Goal: Information Seeking & Learning: Learn about a topic

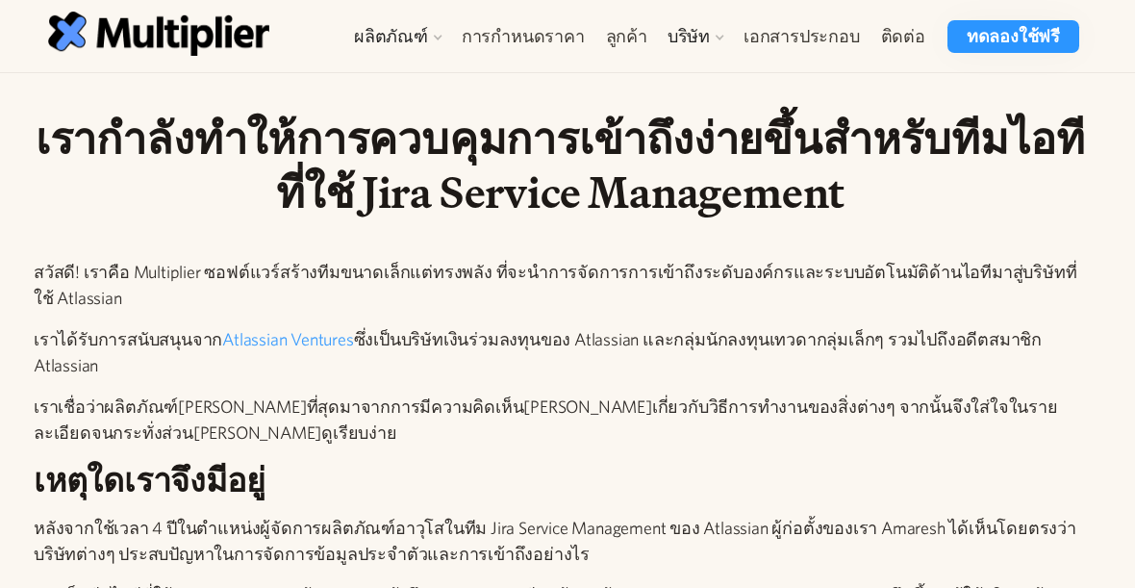
click at [710, 42] on font "บริษัท" at bounding box center [688, 36] width 42 height 20
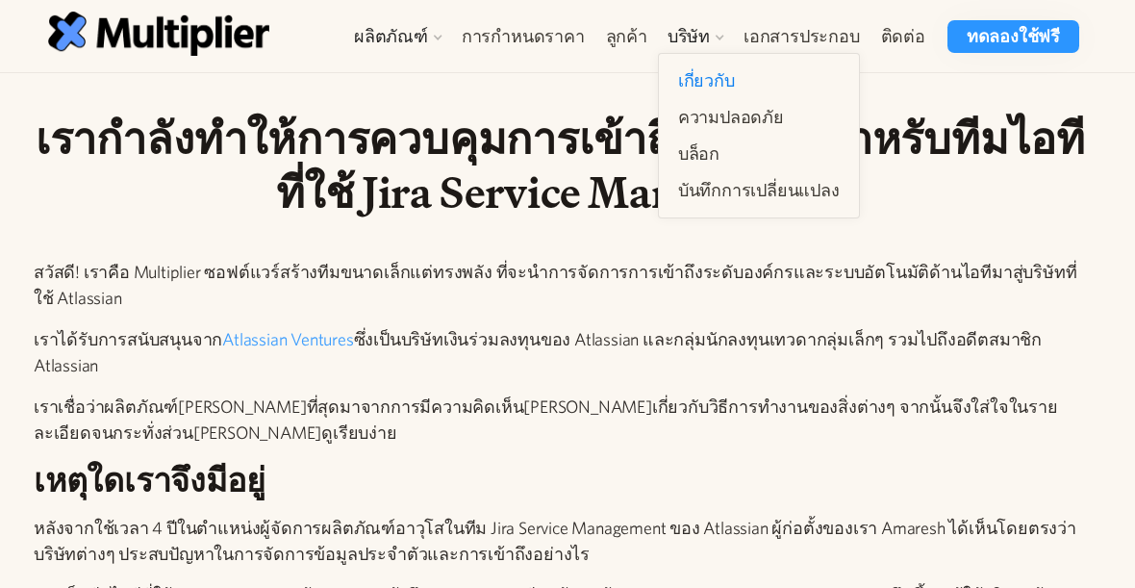
click at [703, 34] on font "บริษัท" at bounding box center [688, 36] width 42 height 20
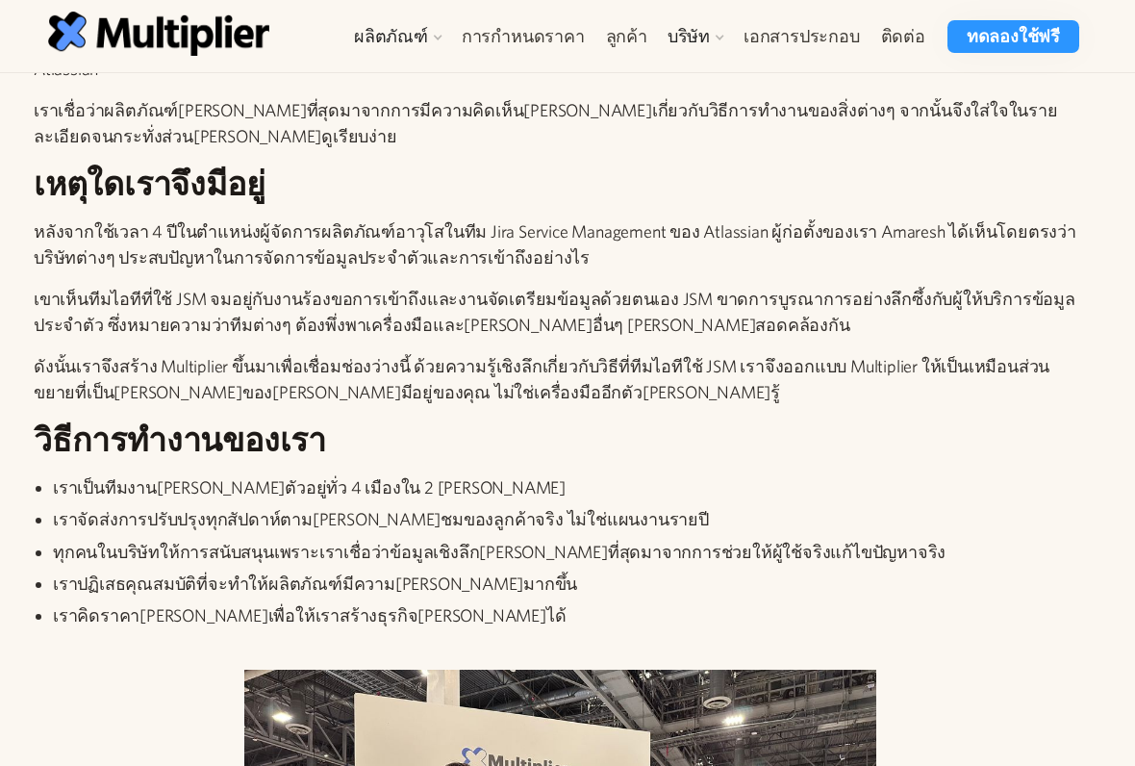
scroll to position [297, 0]
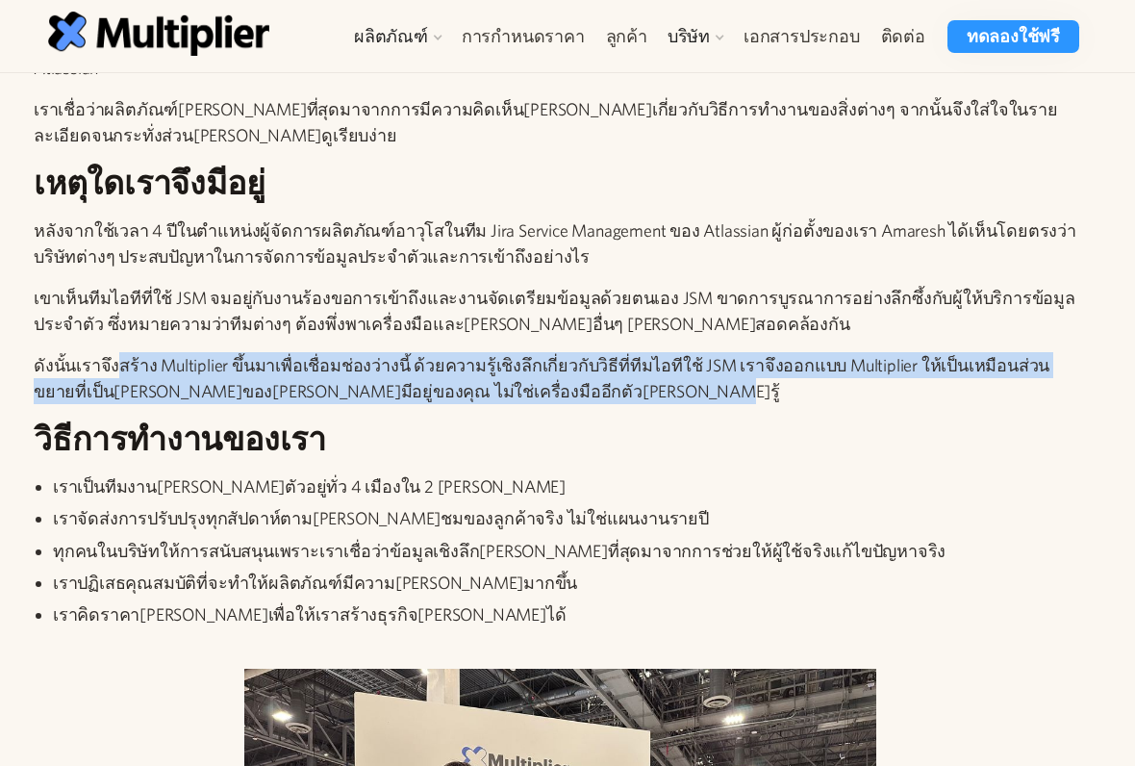
click at [842, 391] on div "สวัสดี! เราคือ Multiplier ซอฟต์แวร์สร้างทีมขนาดเล็กแต่ทรงพลัง ที่จะนำการจัดการก…" at bounding box center [560, 306] width 1053 height 689
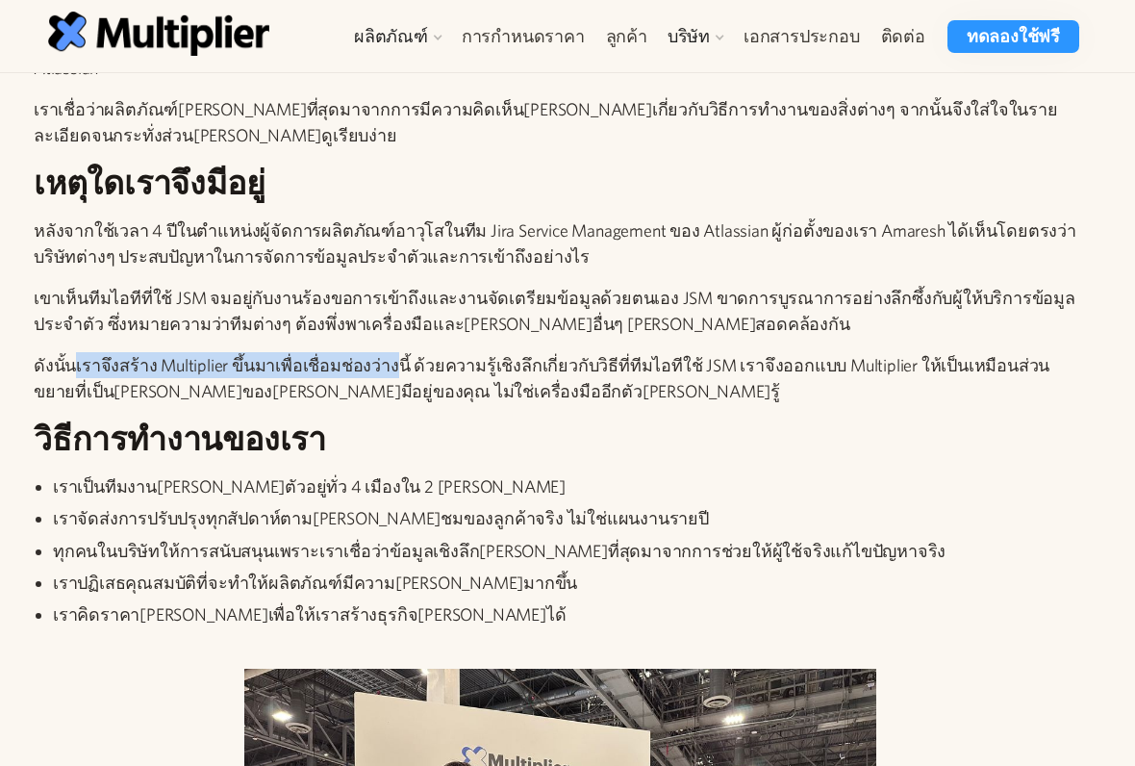
copy font "เราจึงสร้าง Multiplier ขึ้นมาเพื่อเชื่อมช่องว่าง"
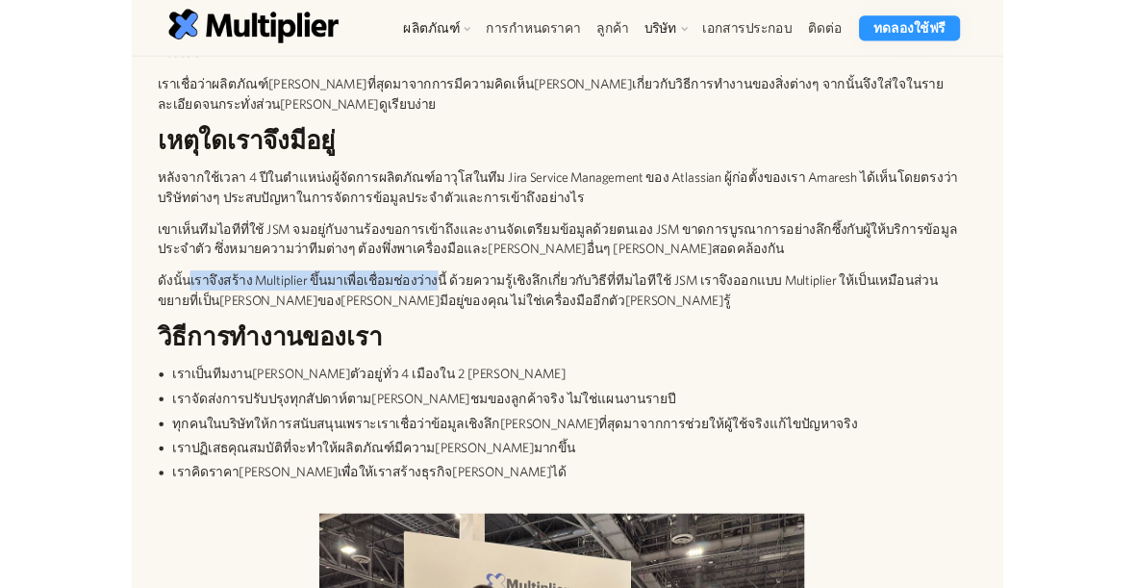
scroll to position [397, 0]
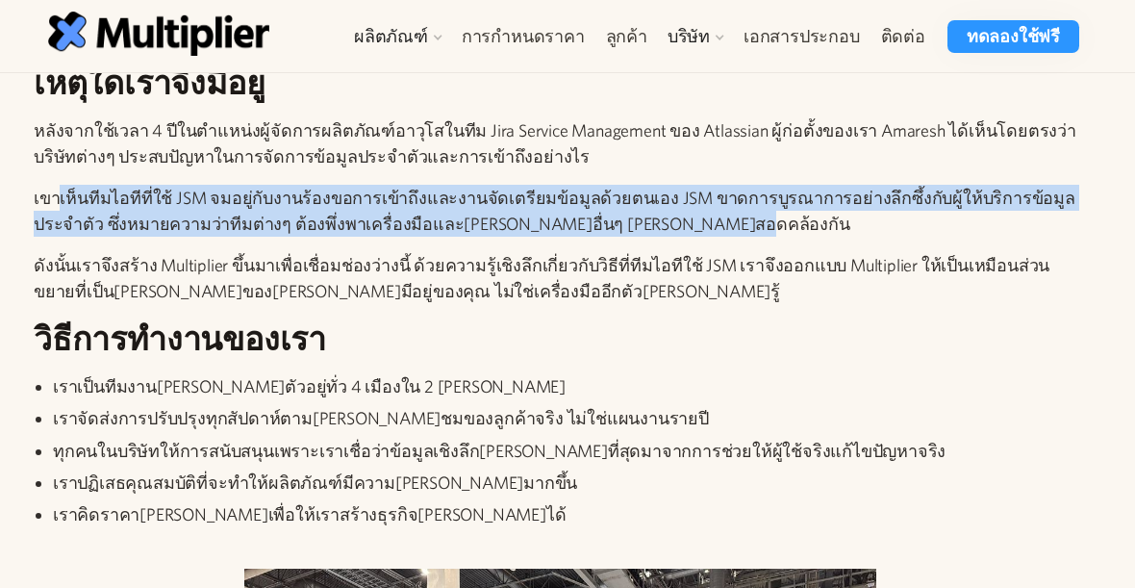
copy font "เห็นทีมไอทีที่ใช้ JSM จมอยู่กับงานร้องขอการเข้าถึงและงานจัดเตรียมข้อมูลด้วยตนเอ…"
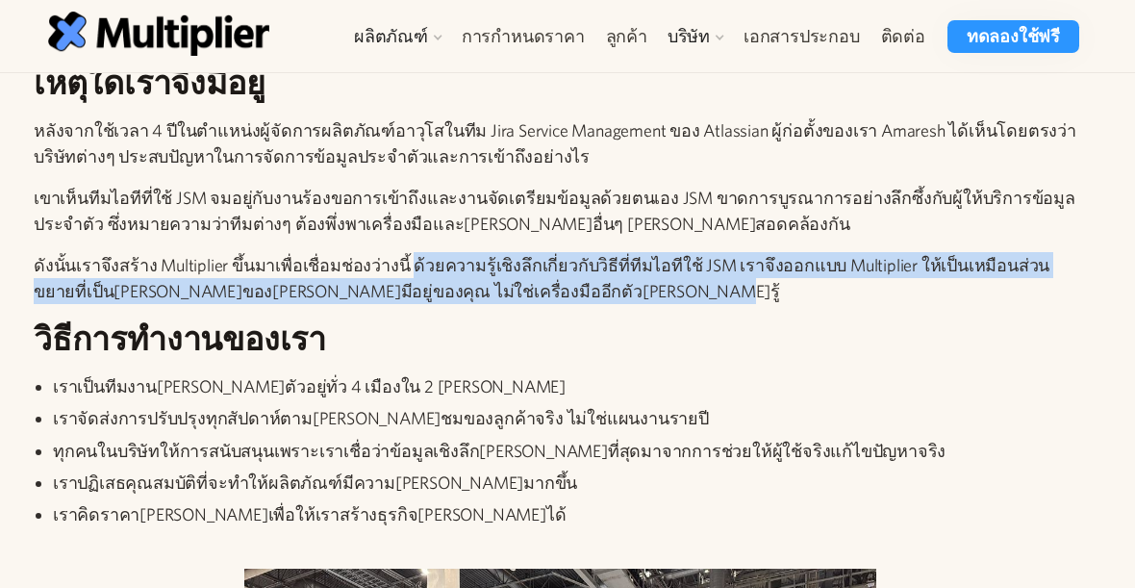
copy font "ด้วยความรู้เชิงลึกเกี่ยวกับวิธีที่ทีมไอทีใช้ JSM เราจึงออกแบบ Multiplier ให้เป็…"
click at [562, 319] on h2 "วิธีการทำงานของเรา" at bounding box center [560, 338] width 1053 height 39
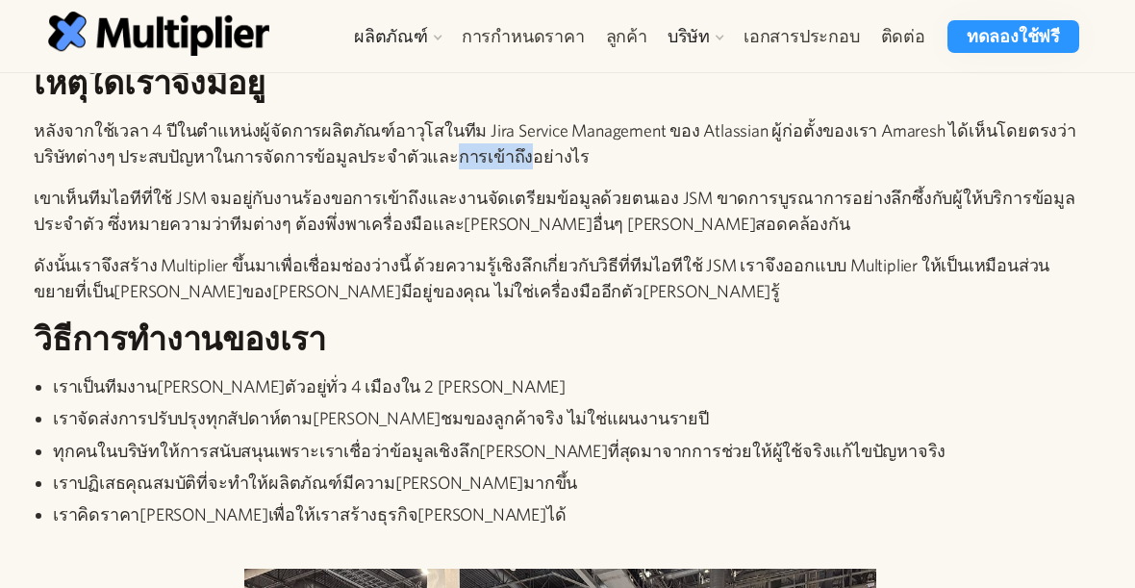
click at [634, 157] on div "สวัสดี! เราคือ Multiplier ซอฟต์แวร์สร้างทีมขนาดเล็กแต่ทรงพลัง ที่จะนำการจัดการก…" at bounding box center [560, 206] width 1053 height 689
copy font "Jira Service Management"
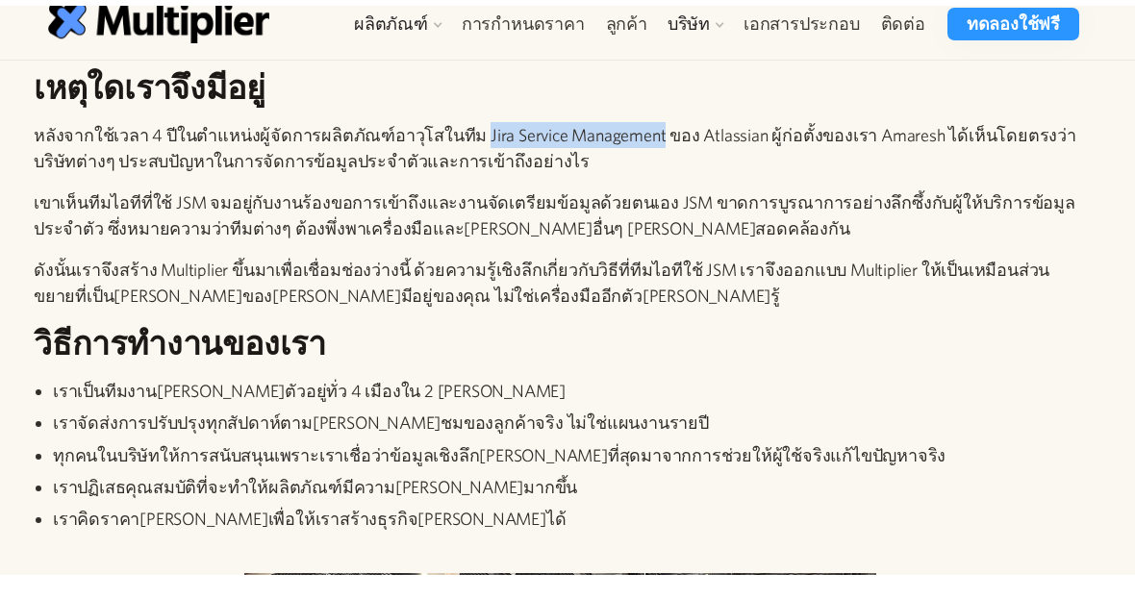
scroll to position [398, 0]
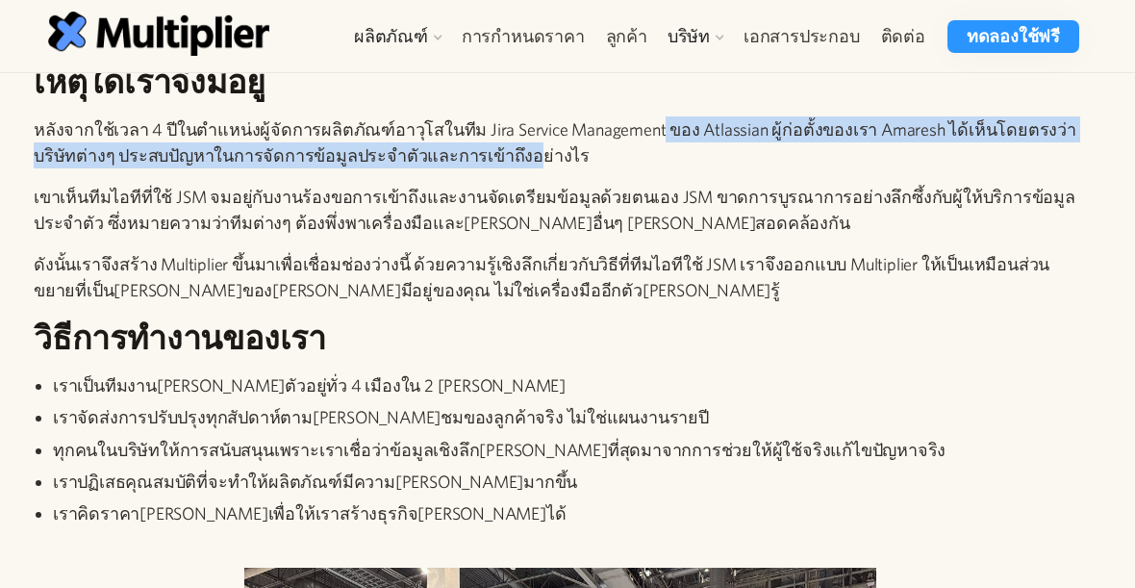
copy font "ของ Atlassian ผู้ก่อตั้งของเรา Amaresh ได้เห็นโดยตรงว่าบริษัทต่างๆ ประสบปัญหาใน…"
